Goal: Task Accomplishment & Management: Use online tool/utility

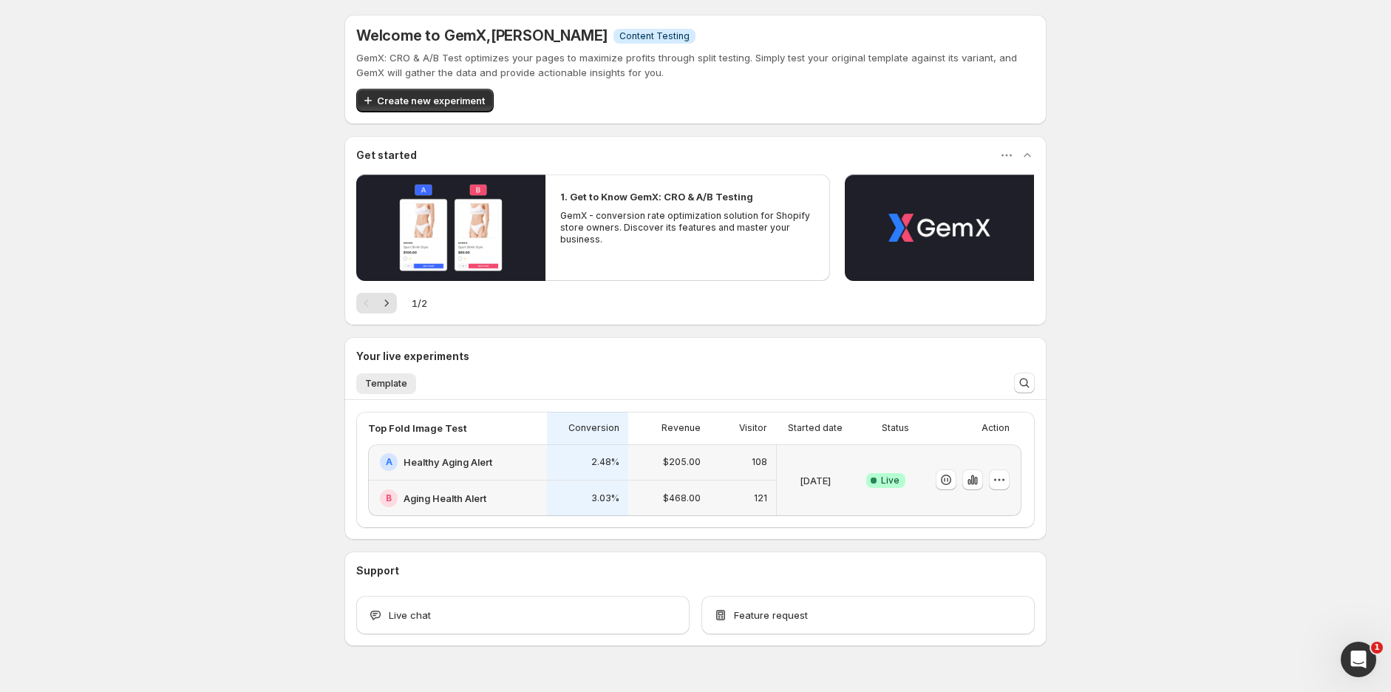
scroll to position [33, 0]
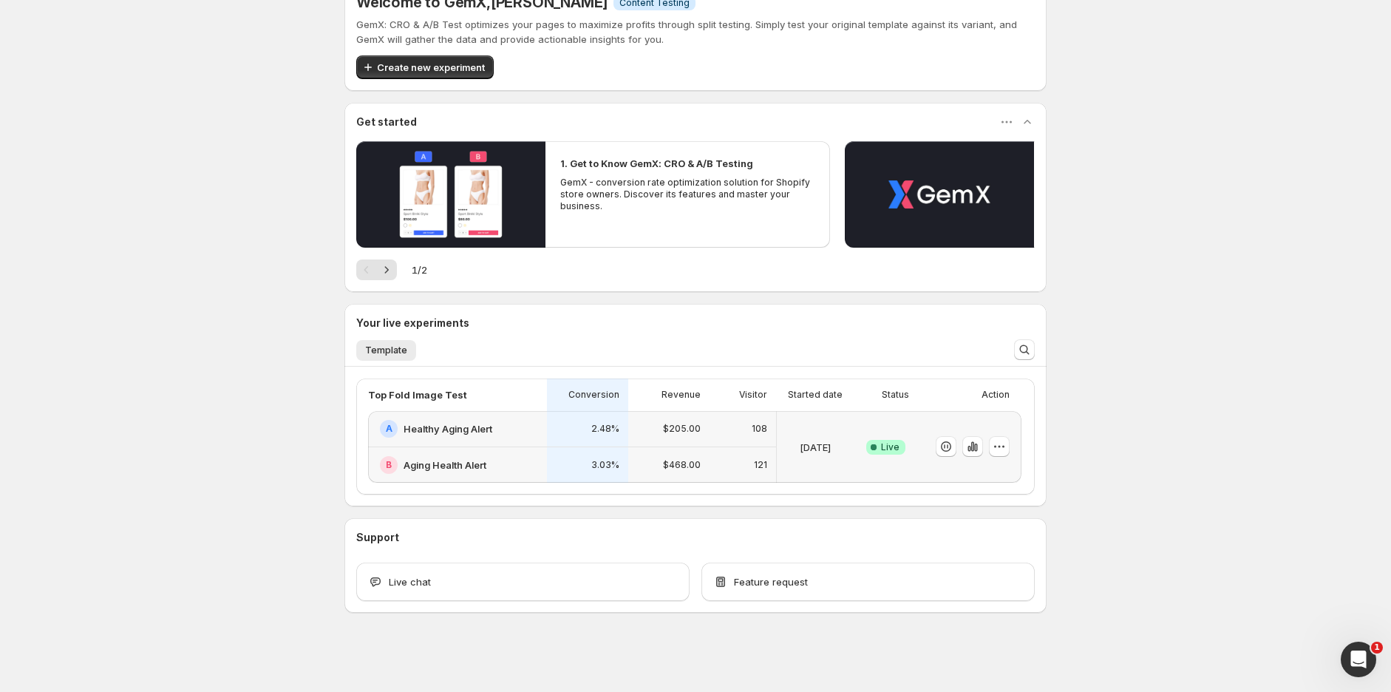
click at [605, 447] on div "3.03%" at bounding box center [587, 465] width 81 height 36
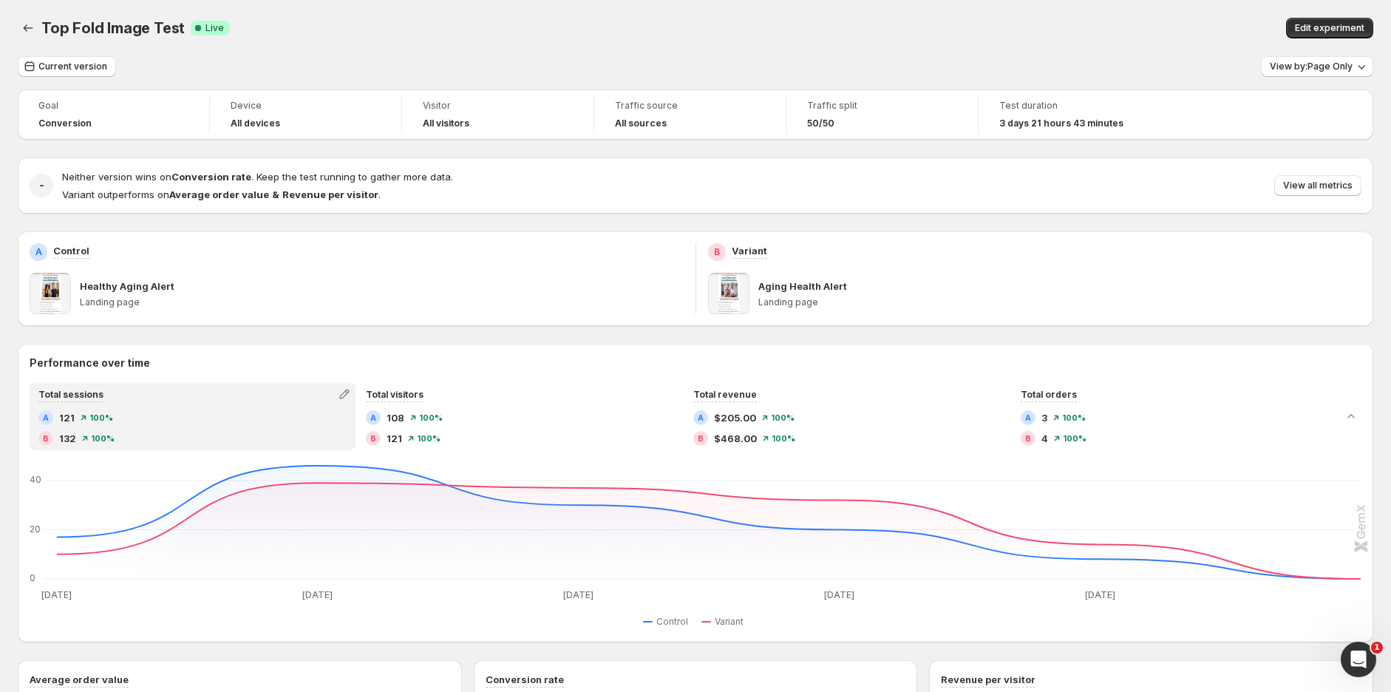
click at [955, 18] on div "Edit experiment" at bounding box center [1067, 28] width 612 height 21
click at [1314, 183] on span "View all metrics" at bounding box center [1317, 186] width 69 height 12
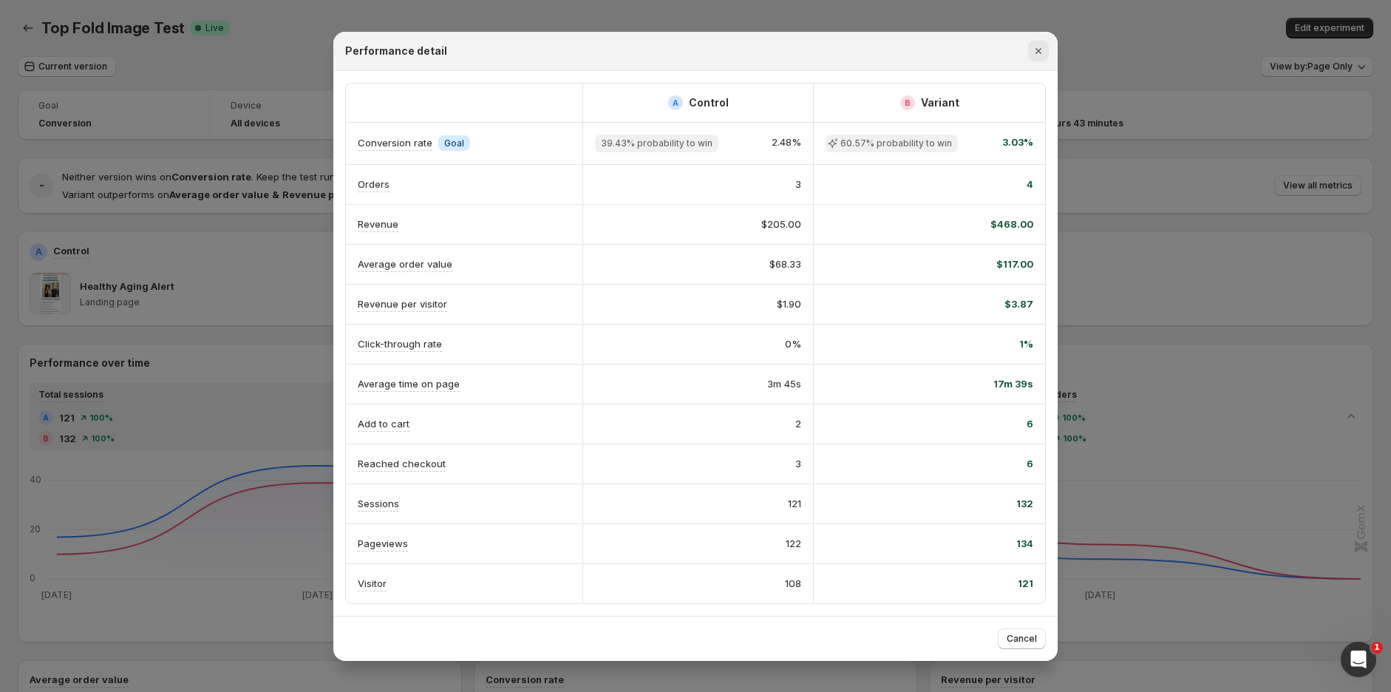
click at [1038, 48] on icon "Close" at bounding box center [1038, 51] width 15 height 15
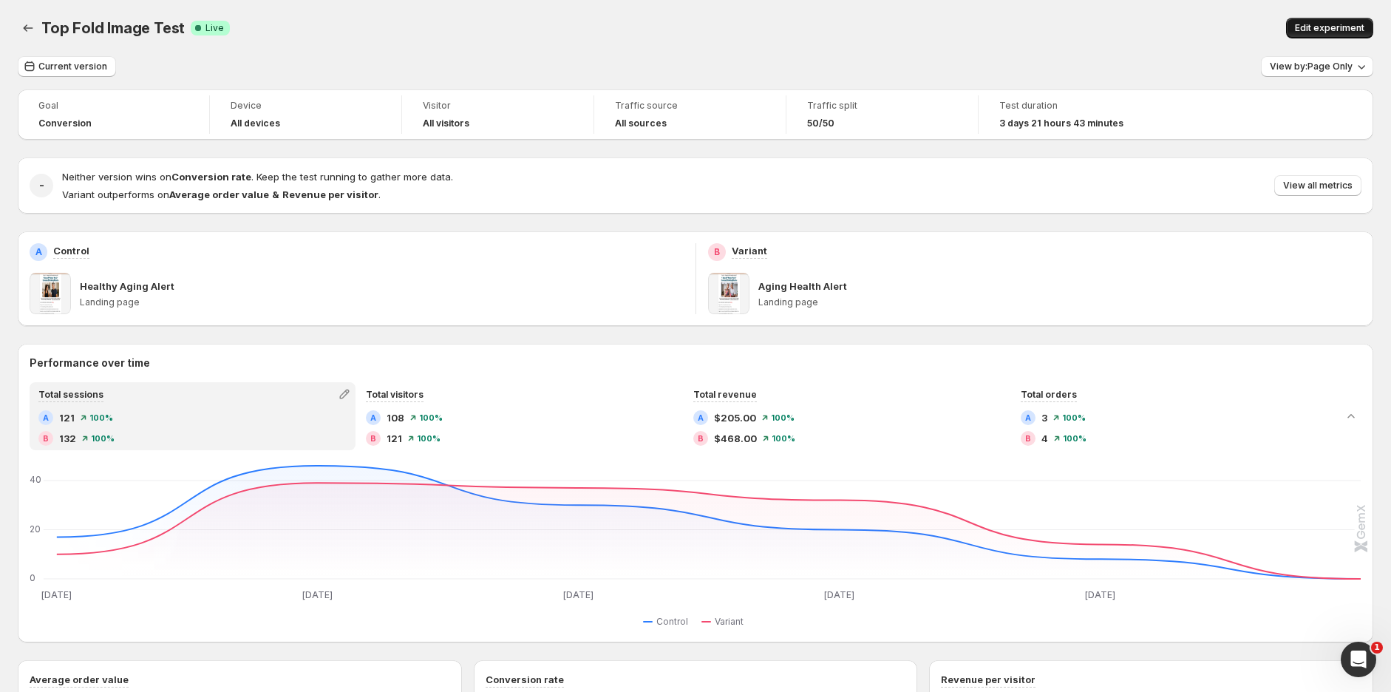
click at [1325, 23] on span "Edit experiment" at bounding box center [1329, 28] width 69 height 12
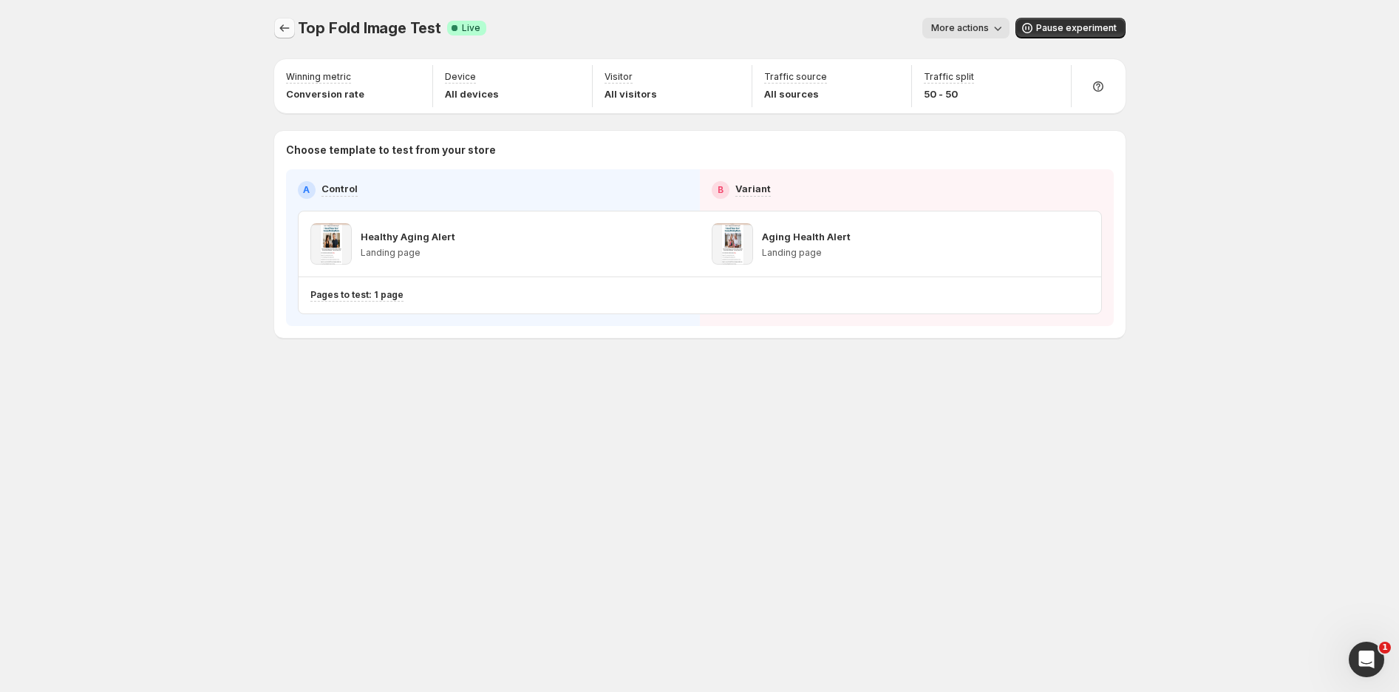
click at [281, 30] on icon "Experiments" at bounding box center [284, 28] width 15 height 15
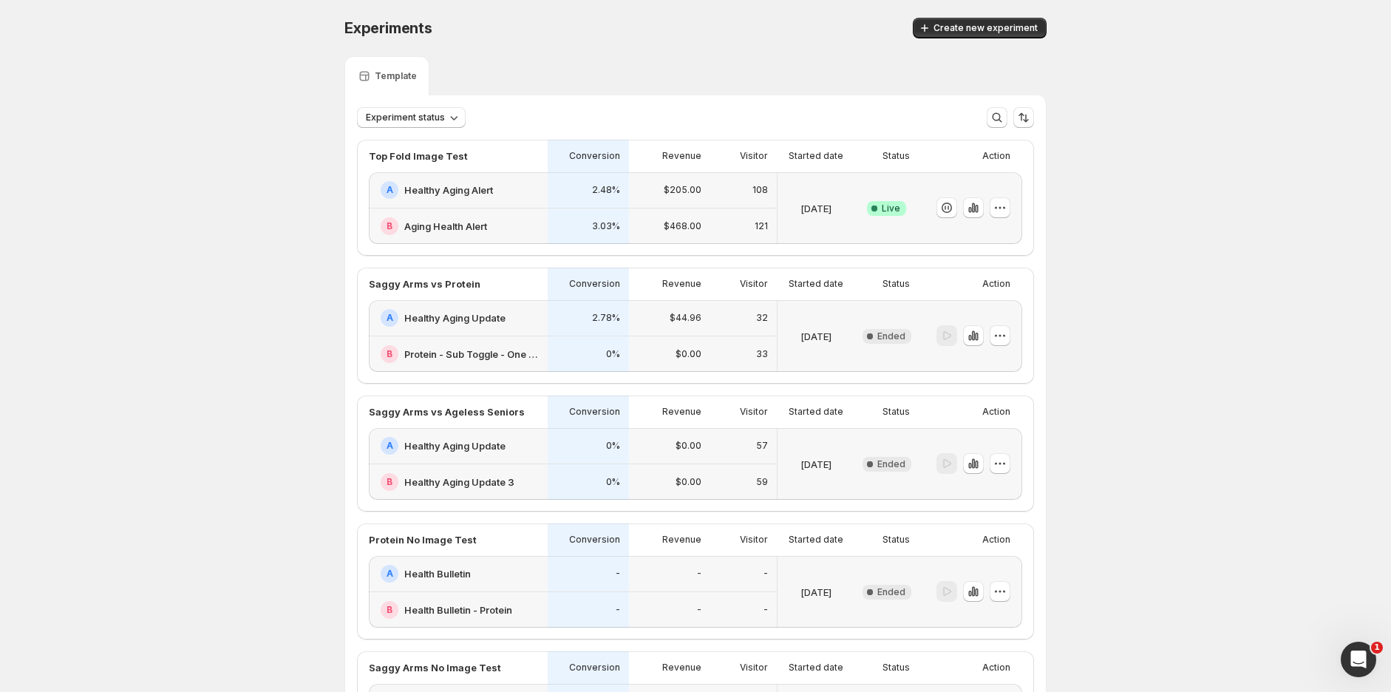
click at [454, 198] on div "A Healthy Aging Alert" at bounding box center [460, 190] width 158 height 18
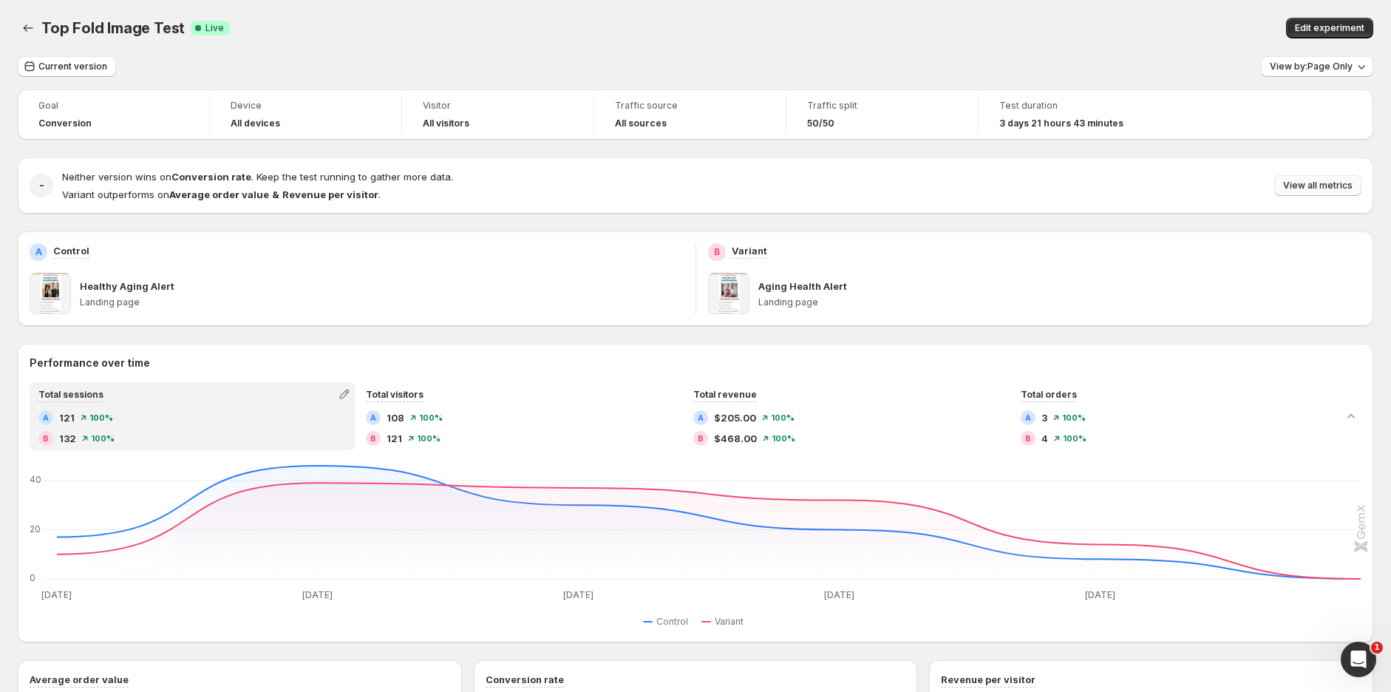
click at [1339, 182] on span "View all metrics" at bounding box center [1317, 186] width 69 height 12
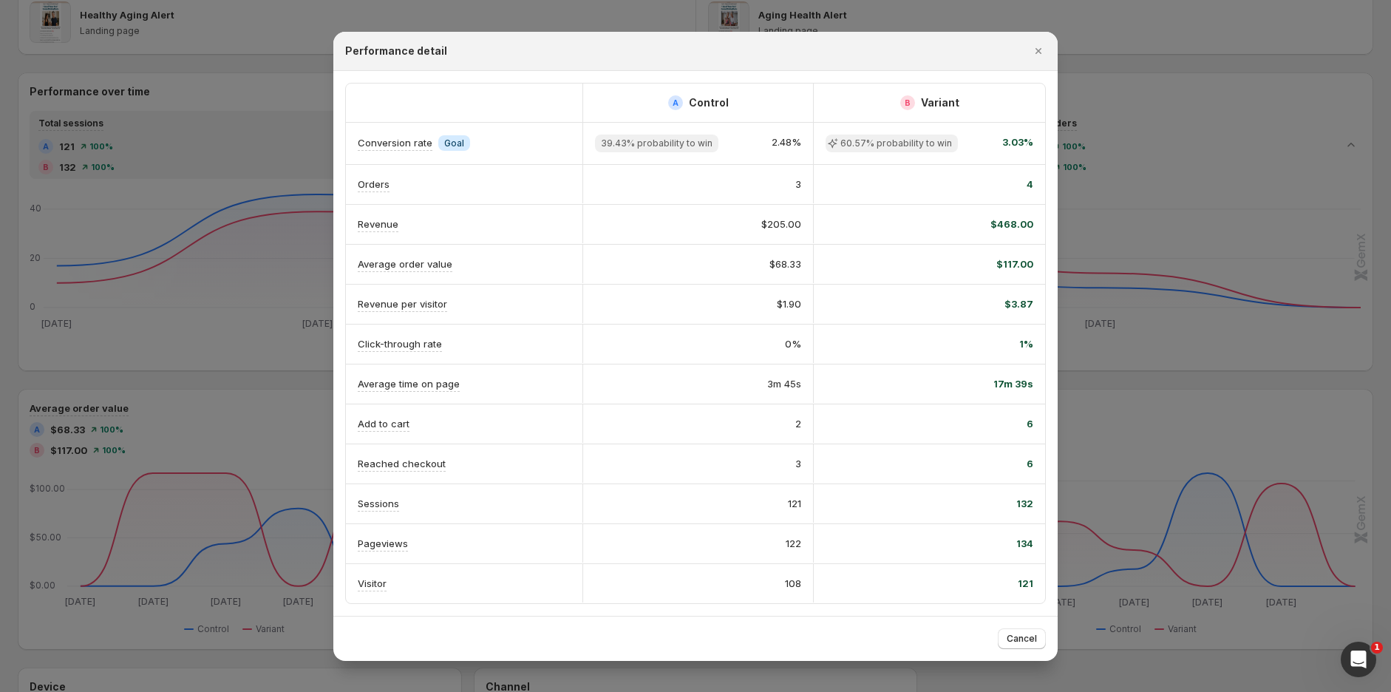
scroll to position [328, 0]
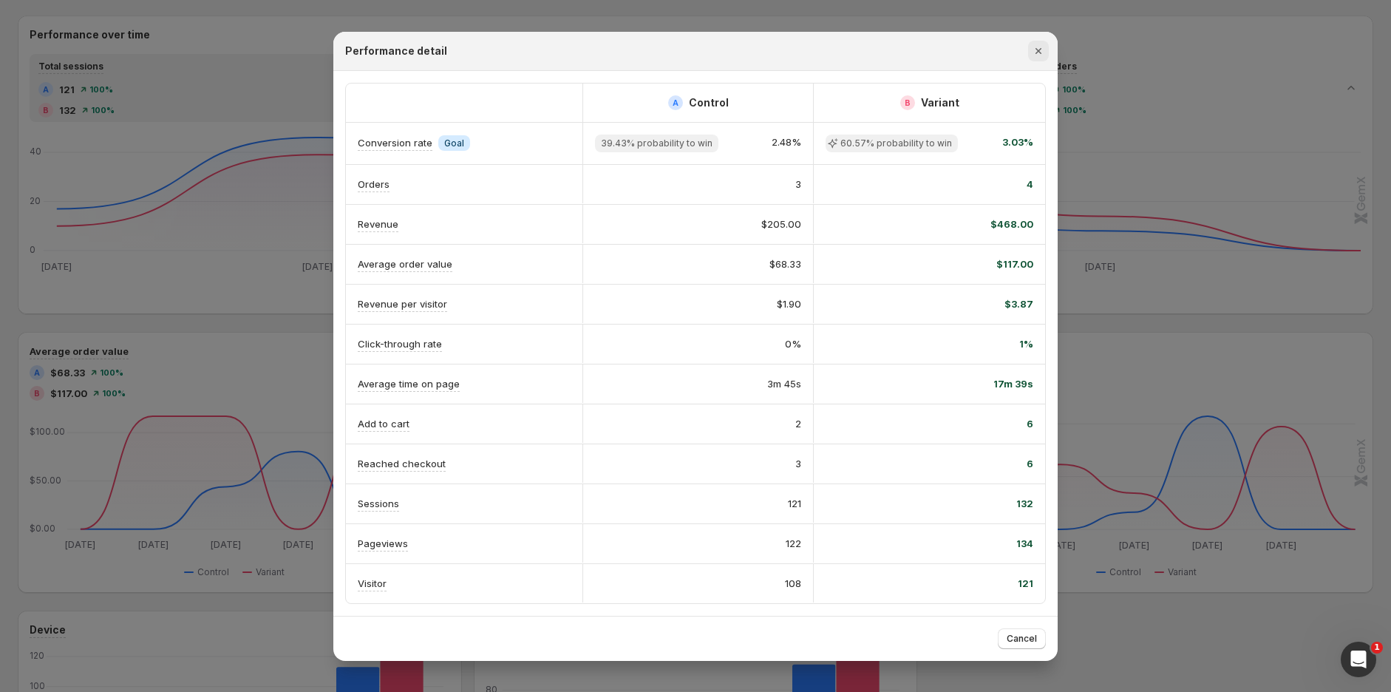
click at [1040, 47] on icon "Close" at bounding box center [1038, 51] width 15 height 15
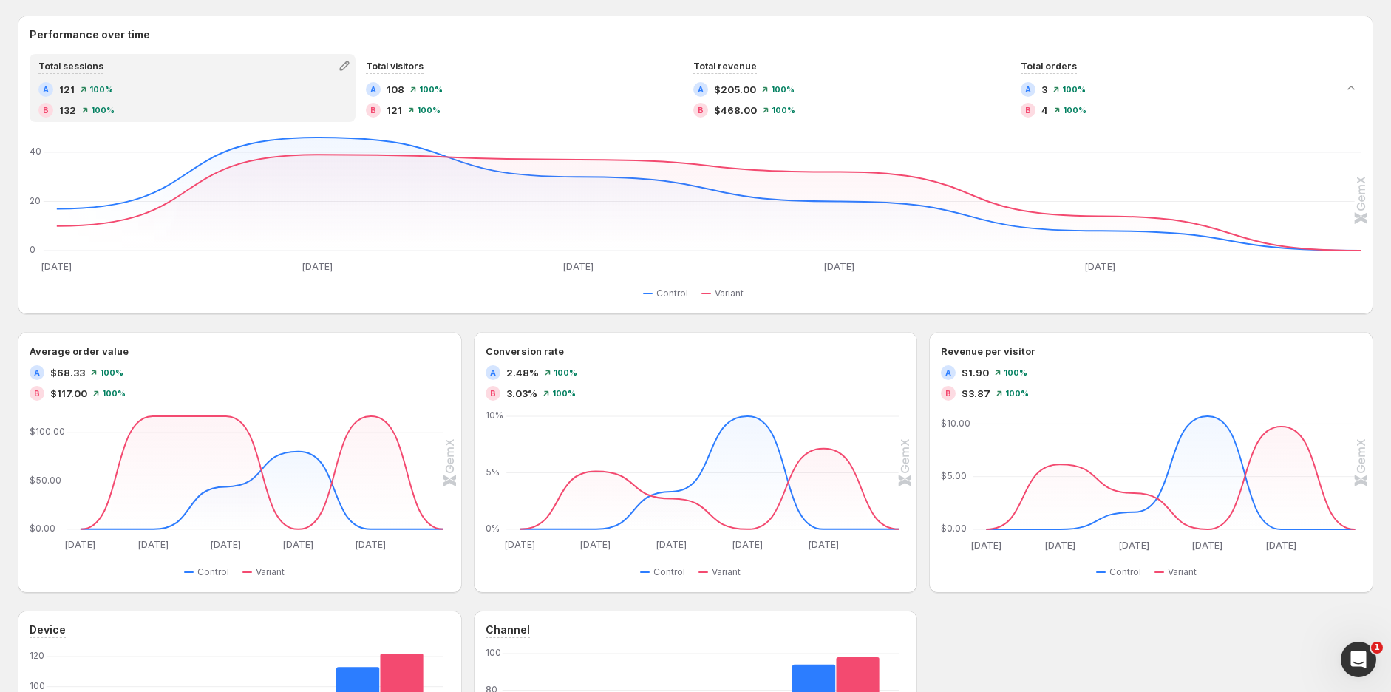
scroll to position [0, 0]
